Goal: Check status: Check status

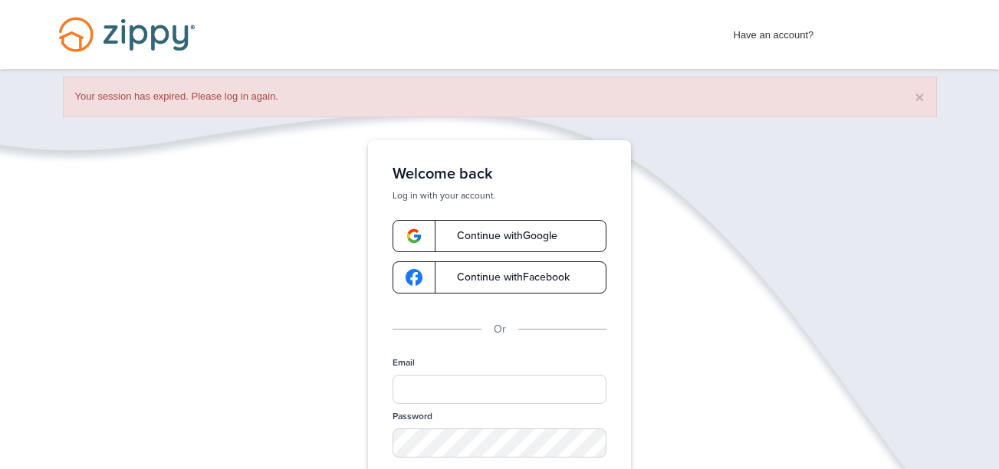
click at [527, 231] on span "Continue with Google" at bounding box center [500, 236] width 116 height 11
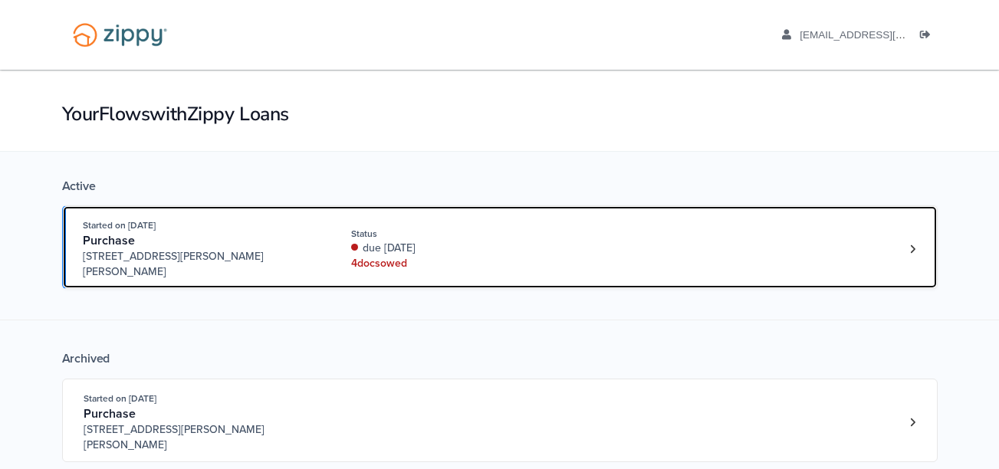
click at [407, 244] on div "due 10 days ago" at bounding box center [453, 248] width 205 height 15
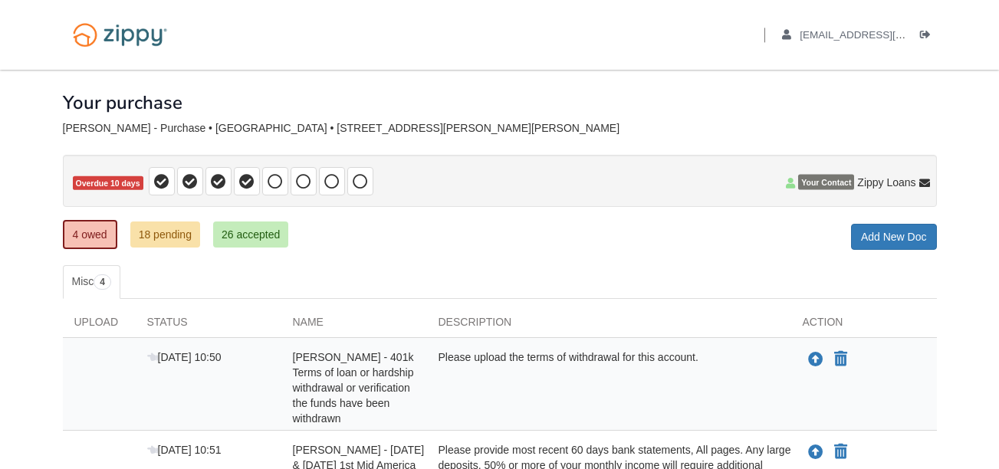
click at [496, 93] on div "Your purchase" at bounding box center [500, 91] width 874 height 43
